Goal: Task Accomplishment & Management: Manage account settings

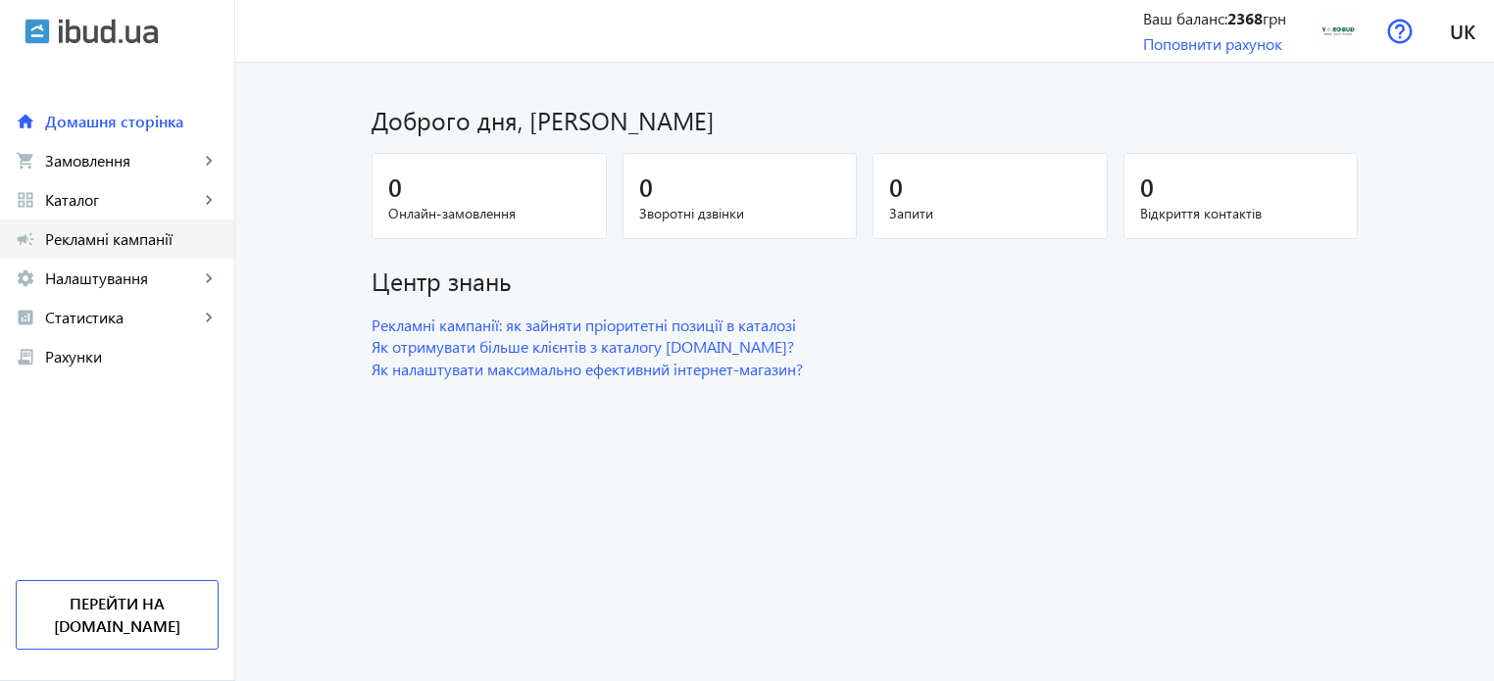
click at [108, 240] on span "Рекламні кампанії" at bounding box center [132, 239] width 174 height 20
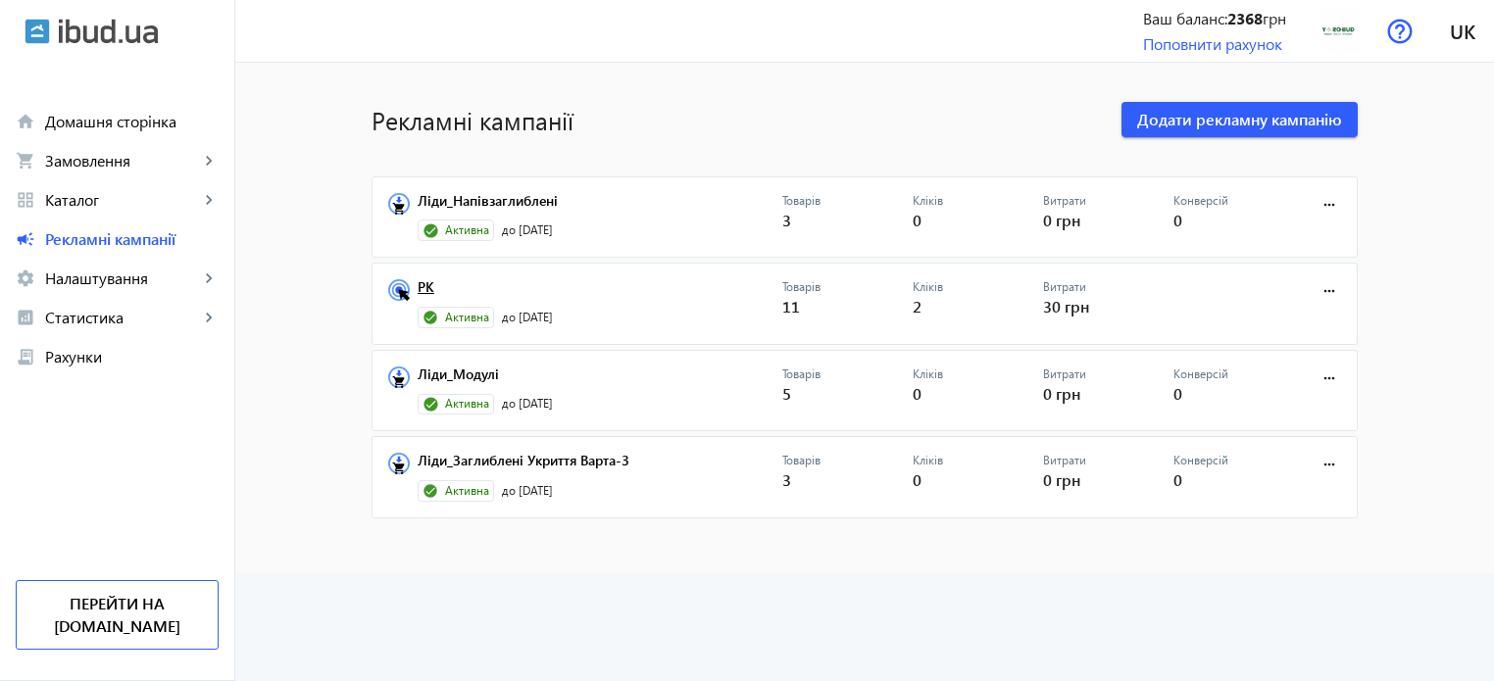
click at [423, 290] on link "РК" at bounding box center [600, 292] width 365 height 27
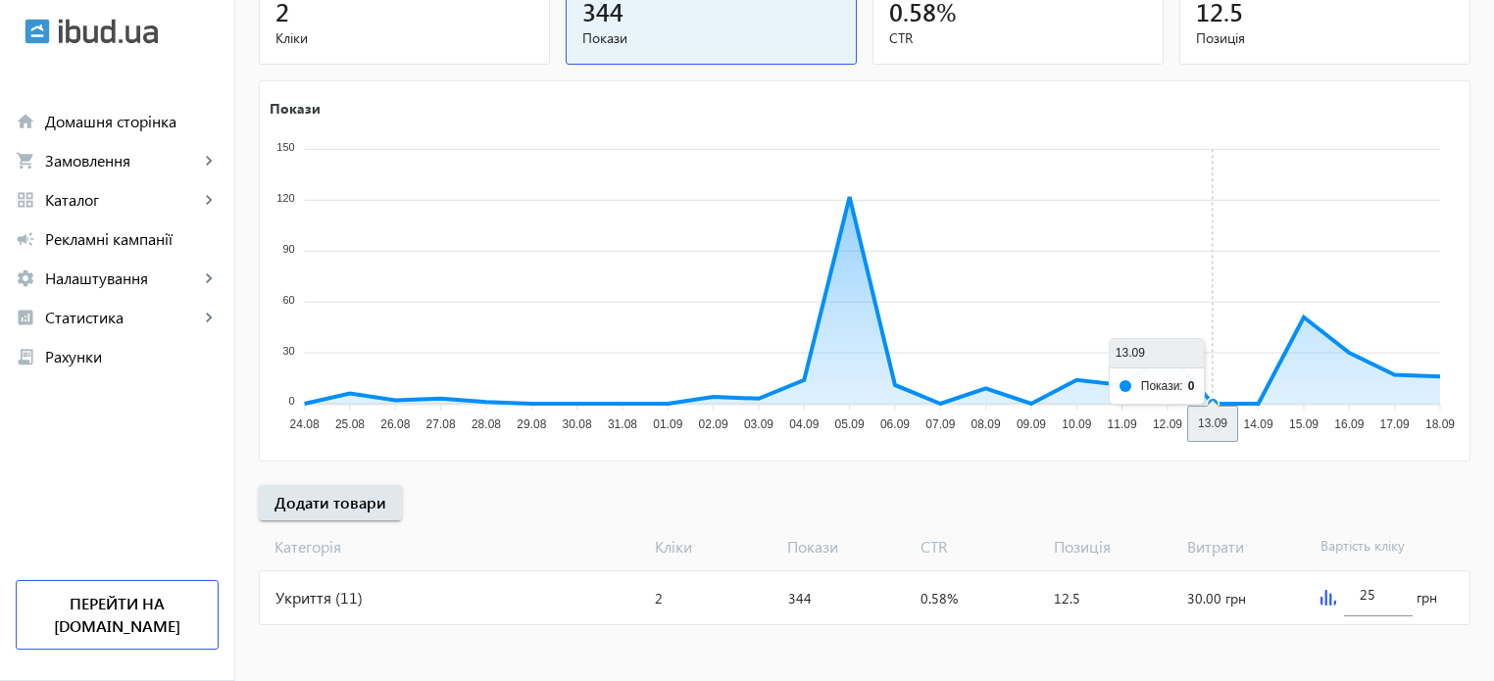
scroll to position [266, 0]
click at [1322, 598] on img at bounding box center [1329, 597] width 16 height 16
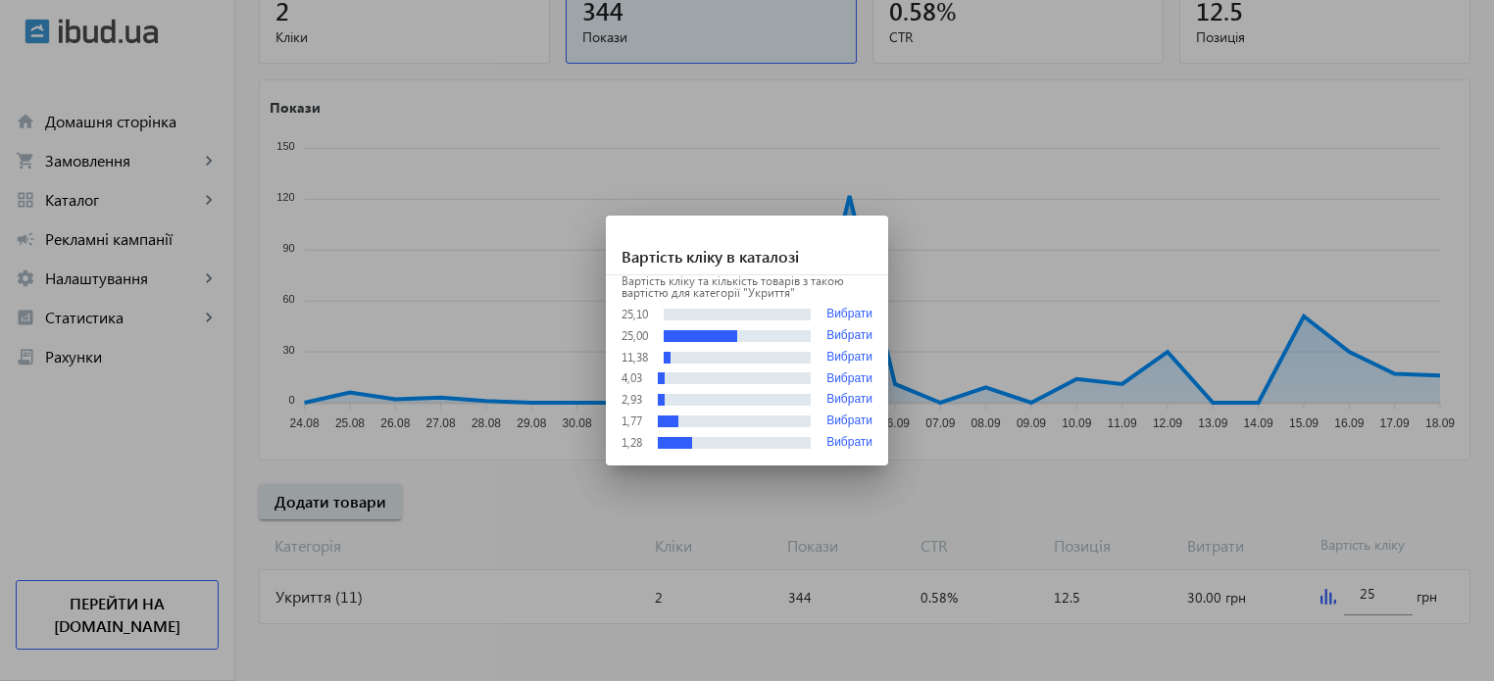
scroll to position [0, 0]
click at [847, 307] on button "Вибрати" at bounding box center [849, 314] width 46 height 15
type input "25.1"
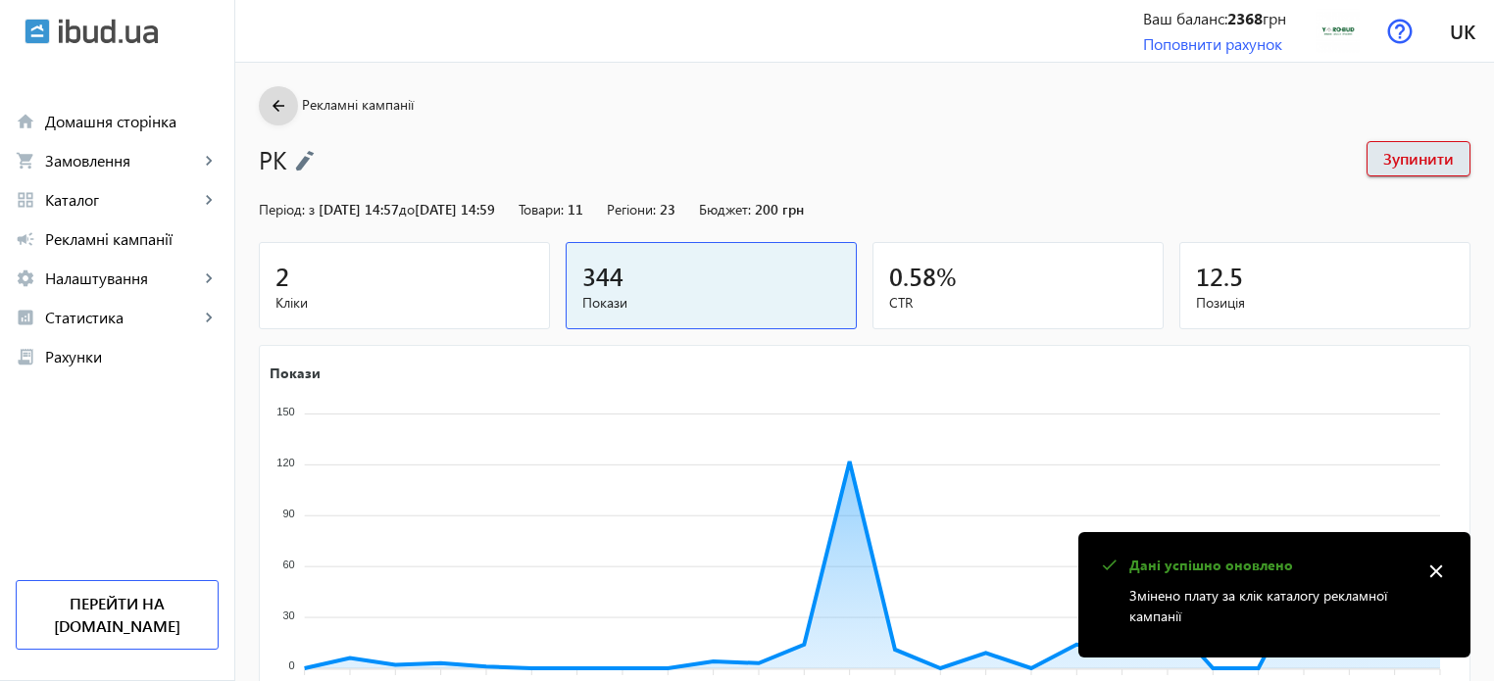
click at [267, 111] on mat-icon "arrow_back" at bounding box center [279, 106] width 25 height 25
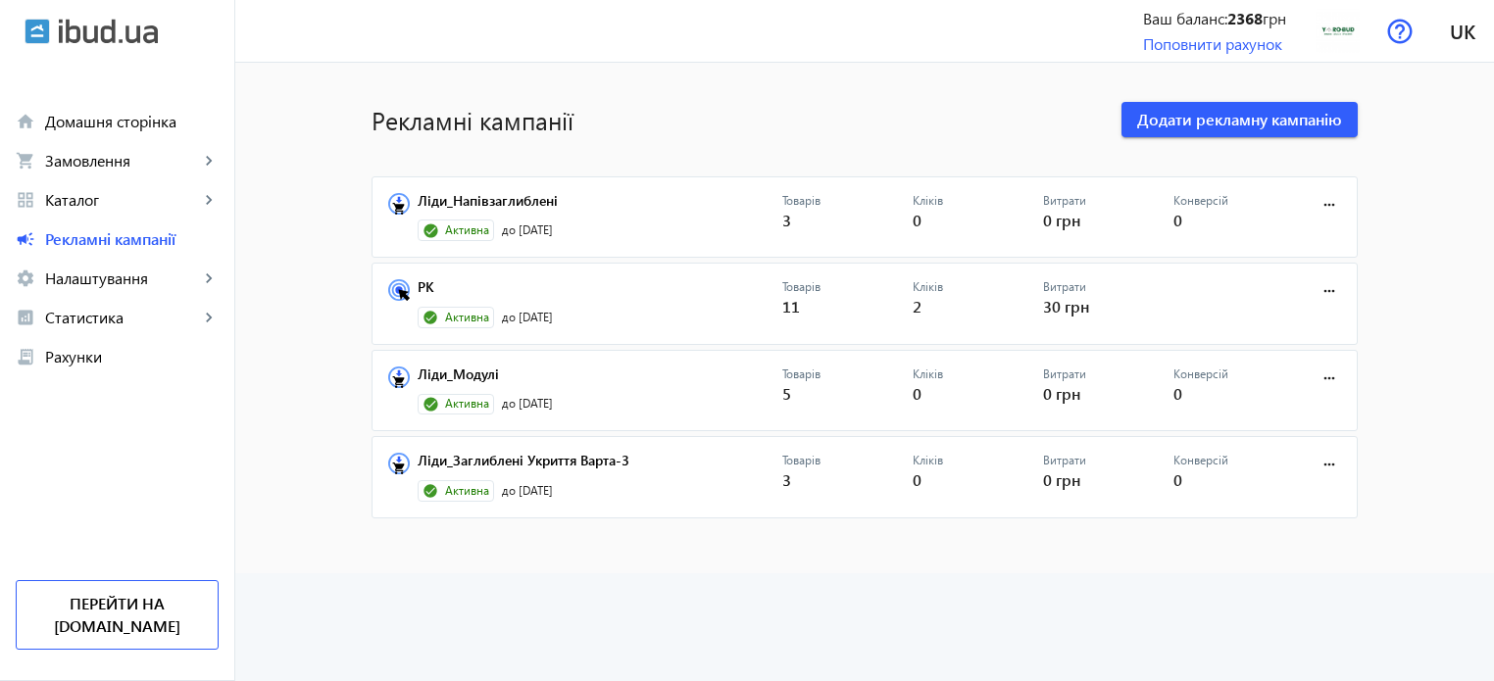
click at [477, 590] on advertising-list "Рекламні кампанії Додати рекламну кампанію Ліди_Напівзаглиблені Активна до [DAT…" at bounding box center [864, 372] width 1259 height 619
